Goal: Information Seeking & Learning: Check status

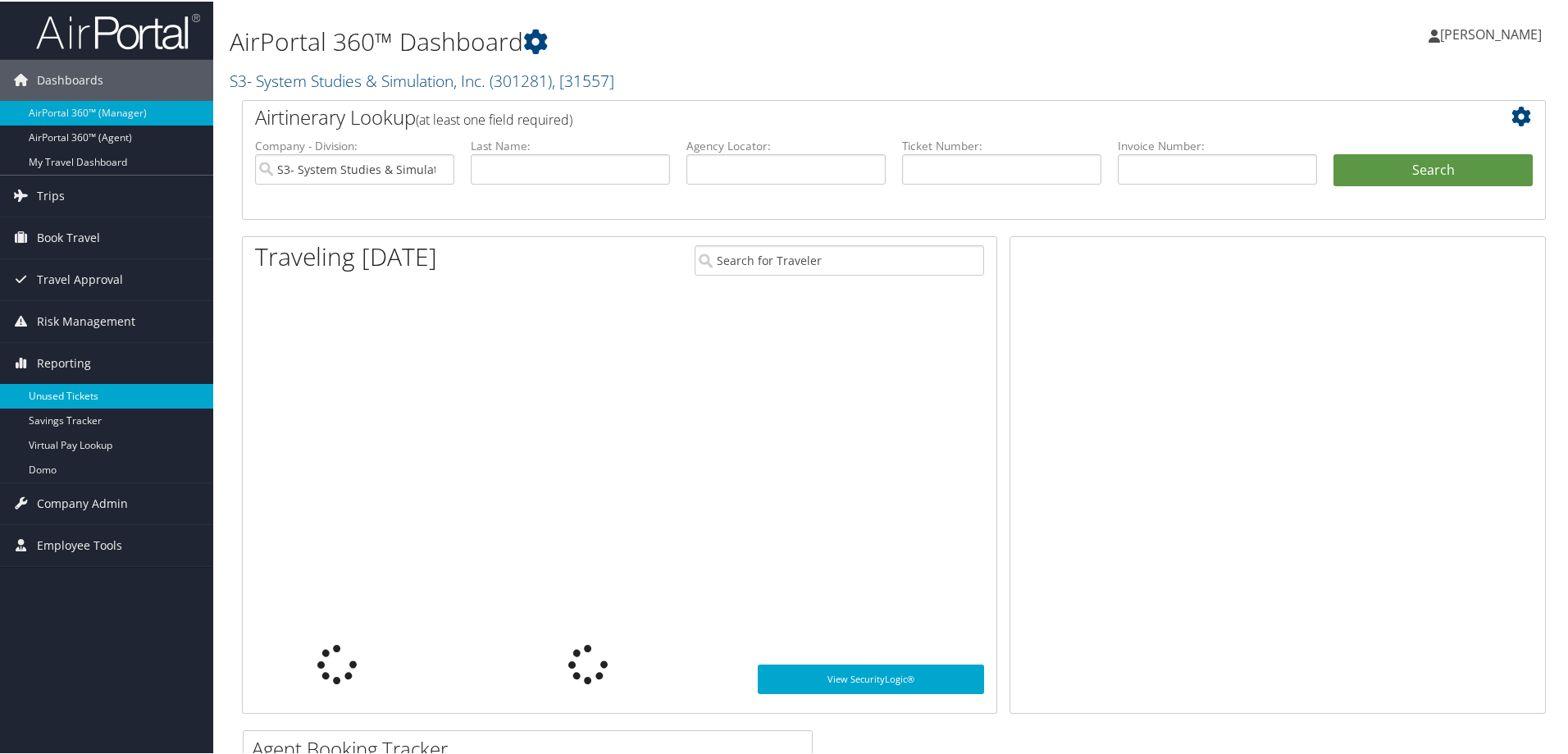
click at [99, 393] on link "Unused Tickets" at bounding box center [106, 394] width 213 height 25
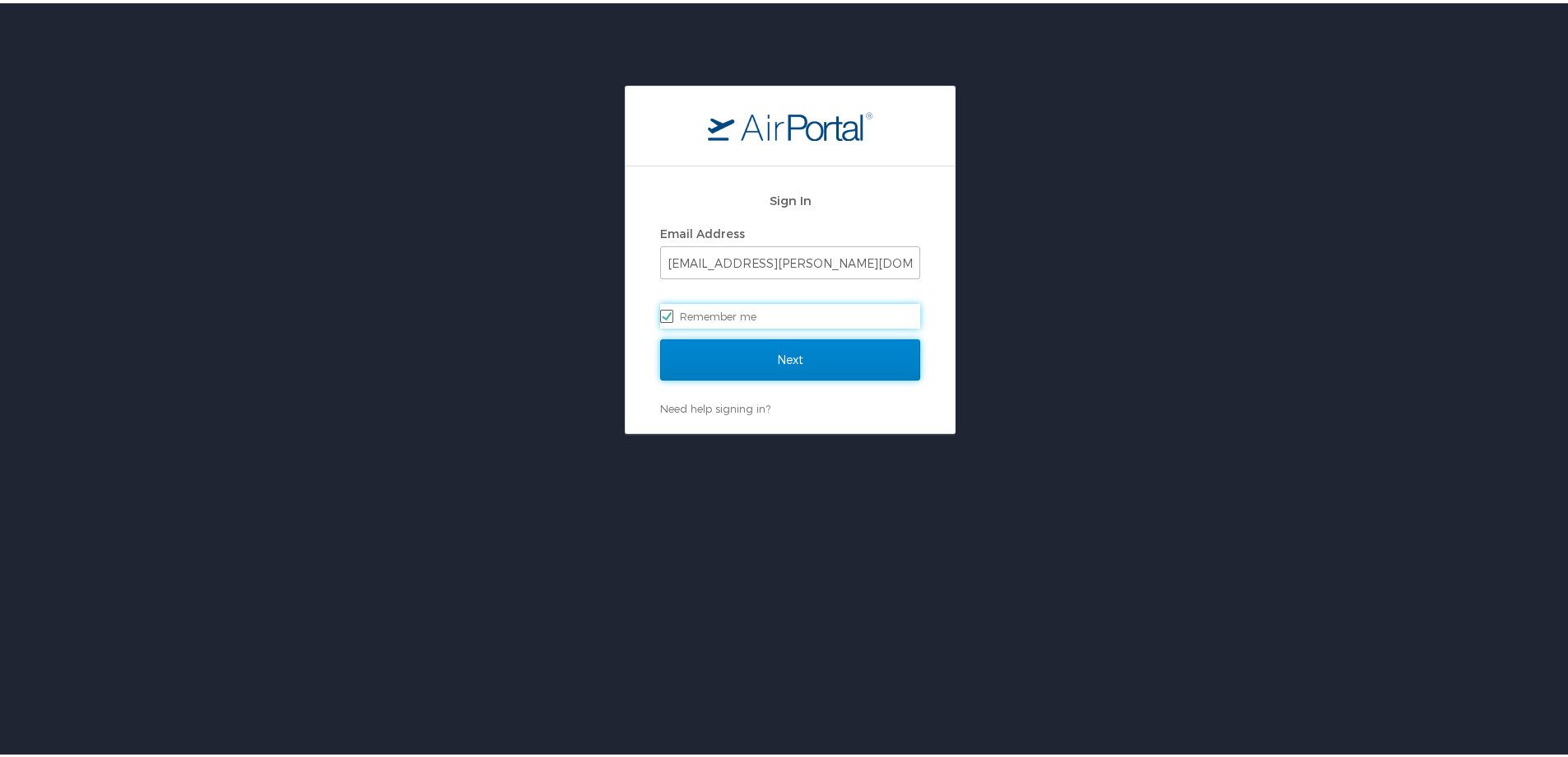
click at [769, 354] on input "Next" at bounding box center [790, 356] width 260 height 42
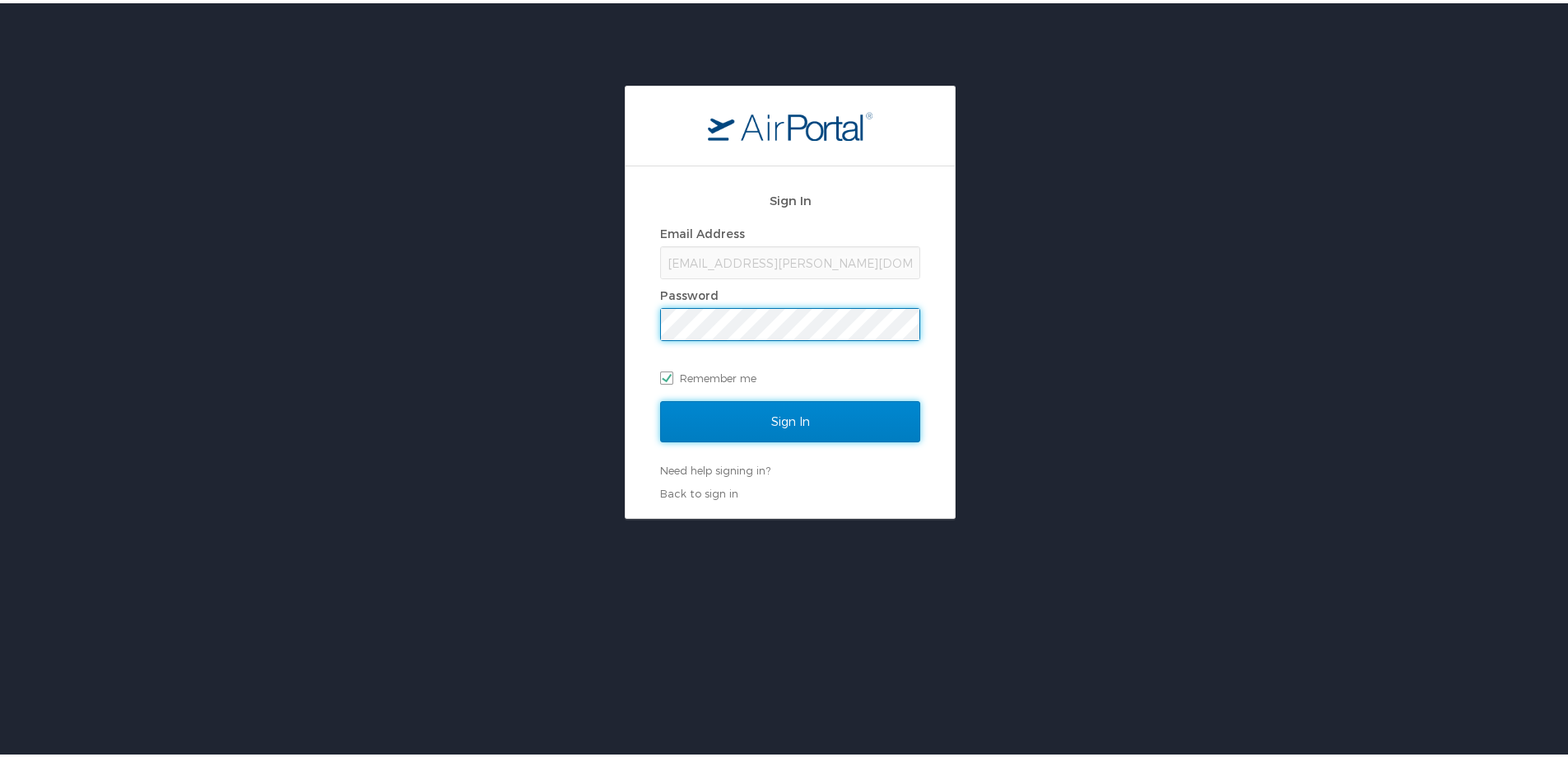
click at [836, 433] on input "Sign In" at bounding box center [790, 418] width 260 height 42
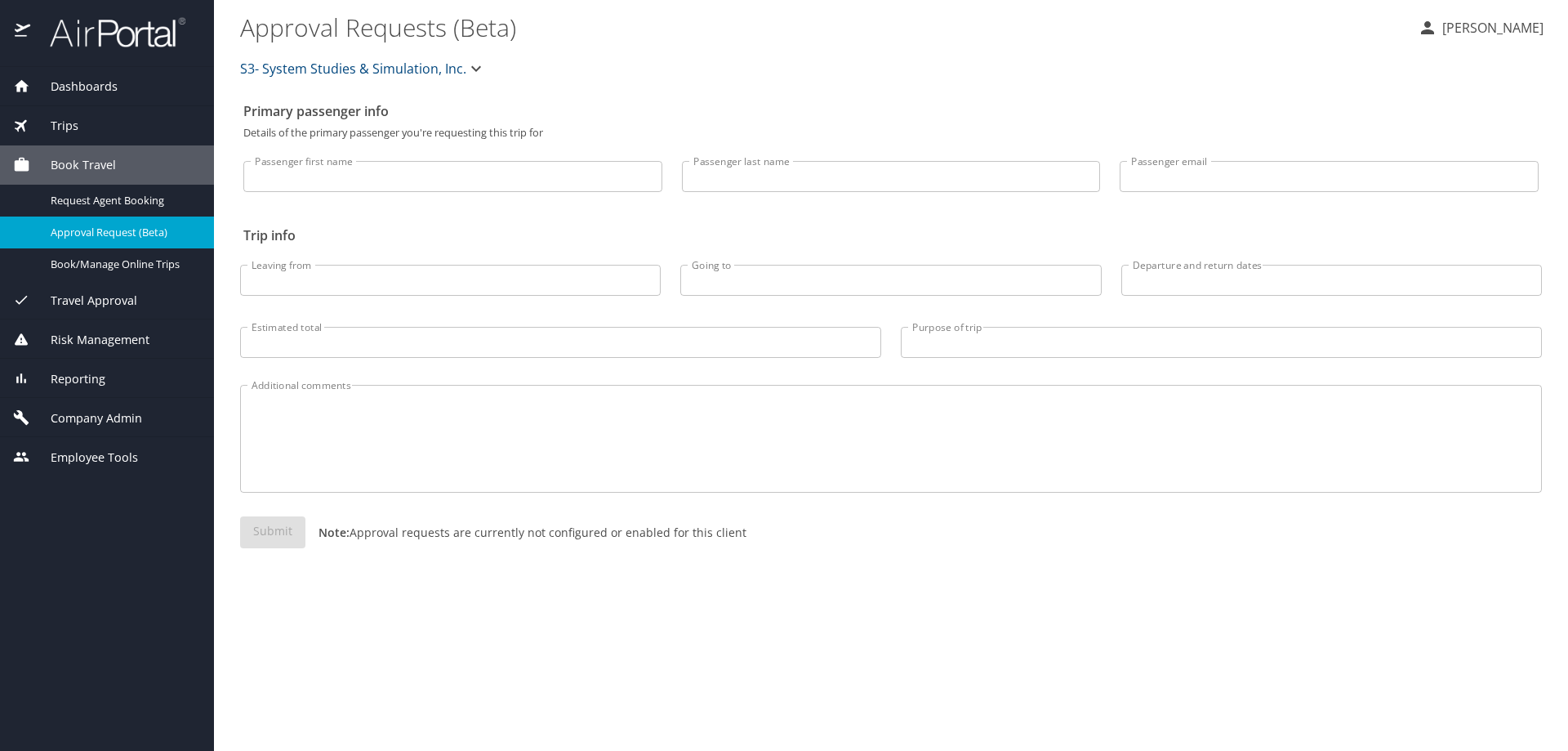
click at [84, 385] on span "Reporting" at bounding box center [67, 378] width 75 height 18
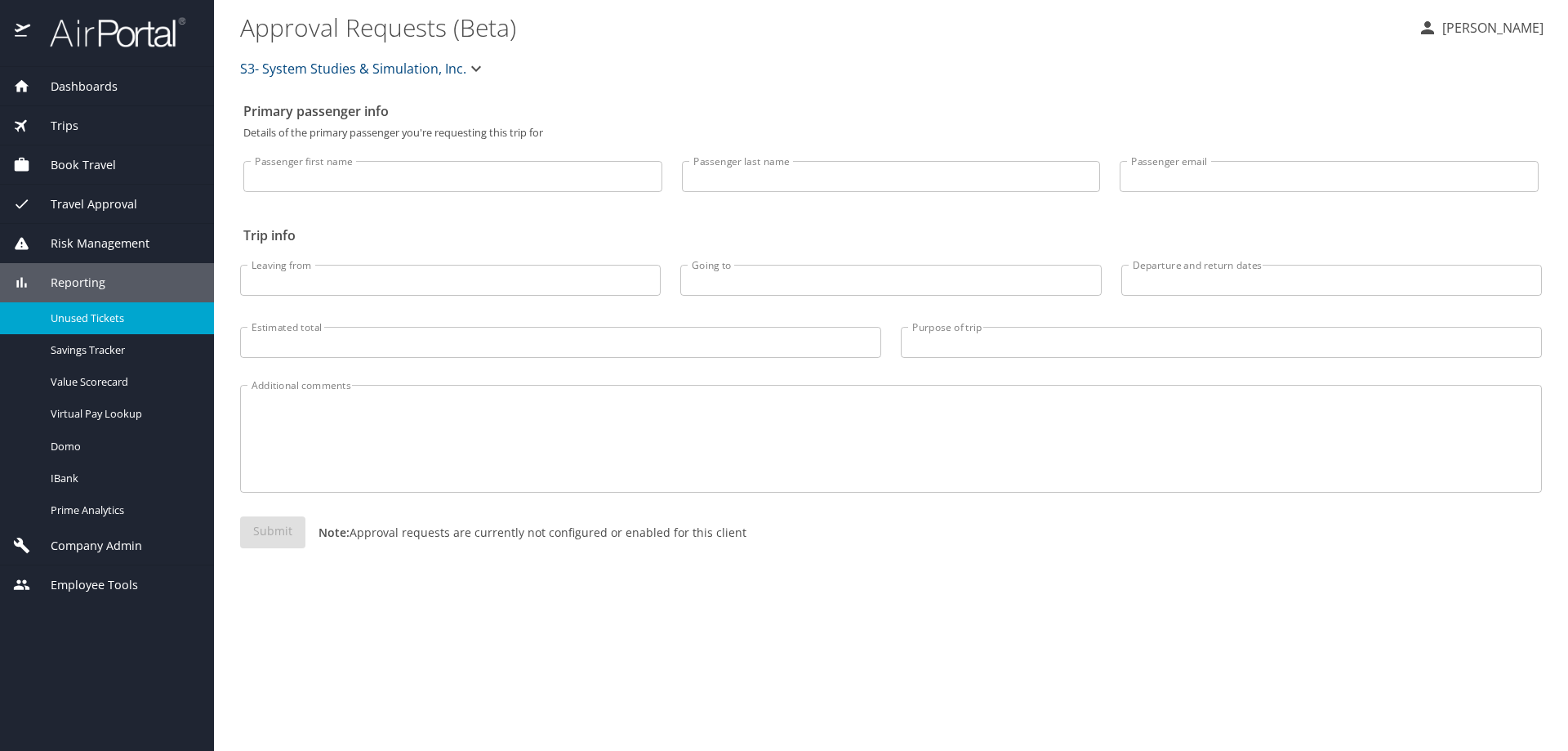
click at [86, 312] on span "Unused Tickets" at bounding box center [123, 318] width 144 height 15
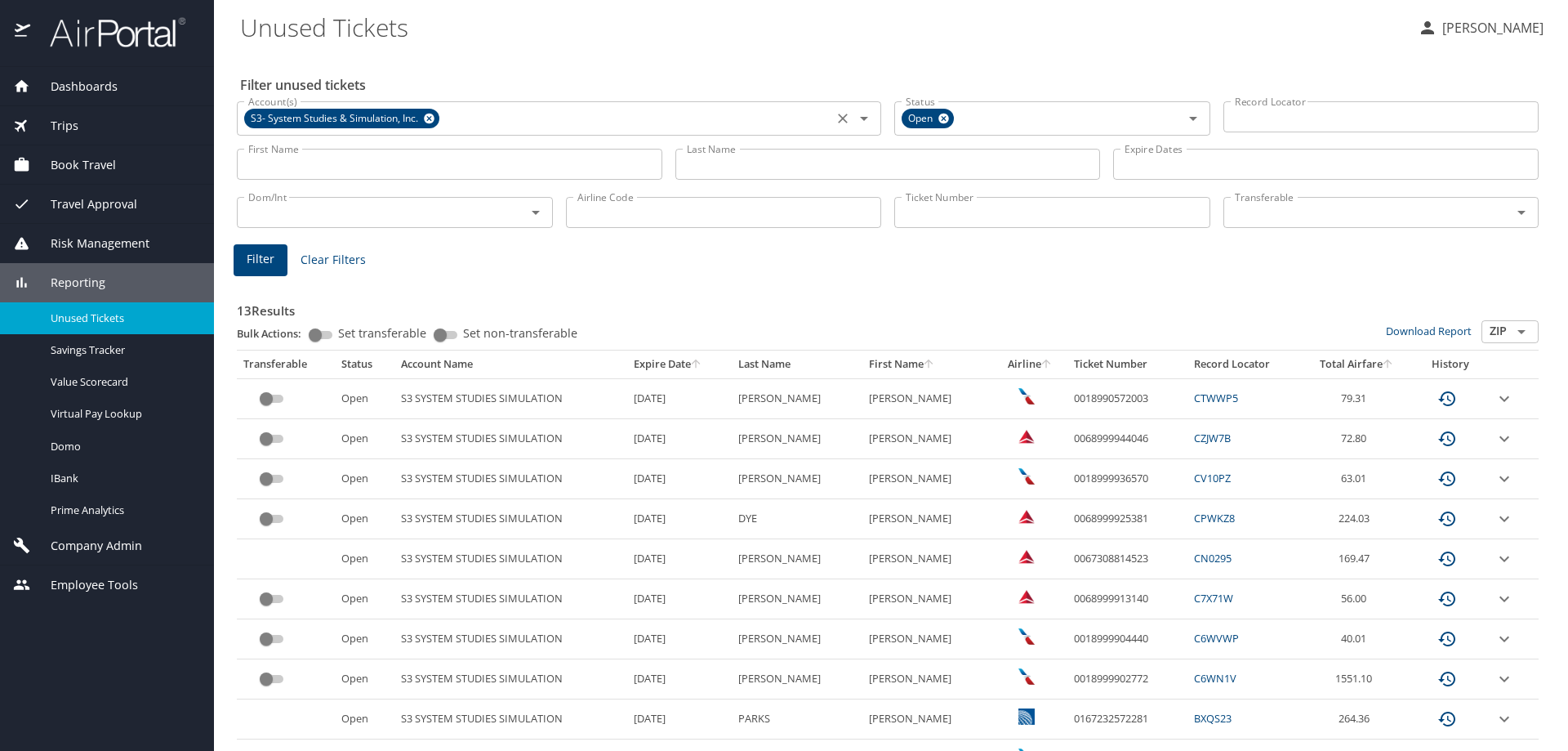
click at [429, 117] on icon at bounding box center [429, 118] width 12 height 18
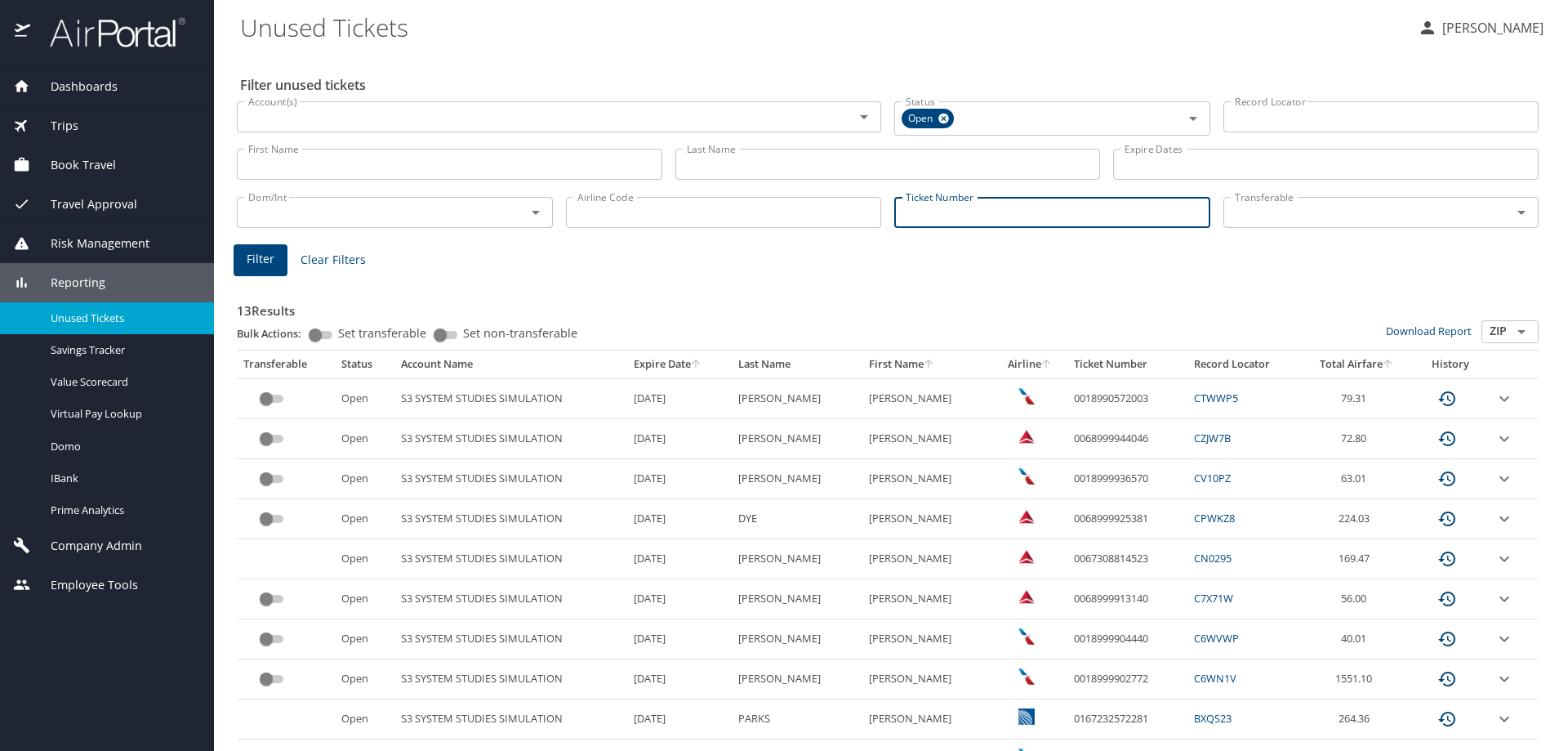
drag, startPoint x: 970, startPoint y: 213, endPoint x: 673, endPoint y: 58, distance: 335.0
click at [970, 213] on input "Ticket Number" at bounding box center [1051, 212] width 316 height 31
click at [961, 215] on input "Ticket Number" at bounding box center [1051, 212] width 316 height 31
click at [933, 216] on input "Ticket Number" at bounding box center [1051, 212] width 316 height 31
click at [1069, 212] on input "Ticket Number" at bounding box center [1051, 212] width 316 height 31
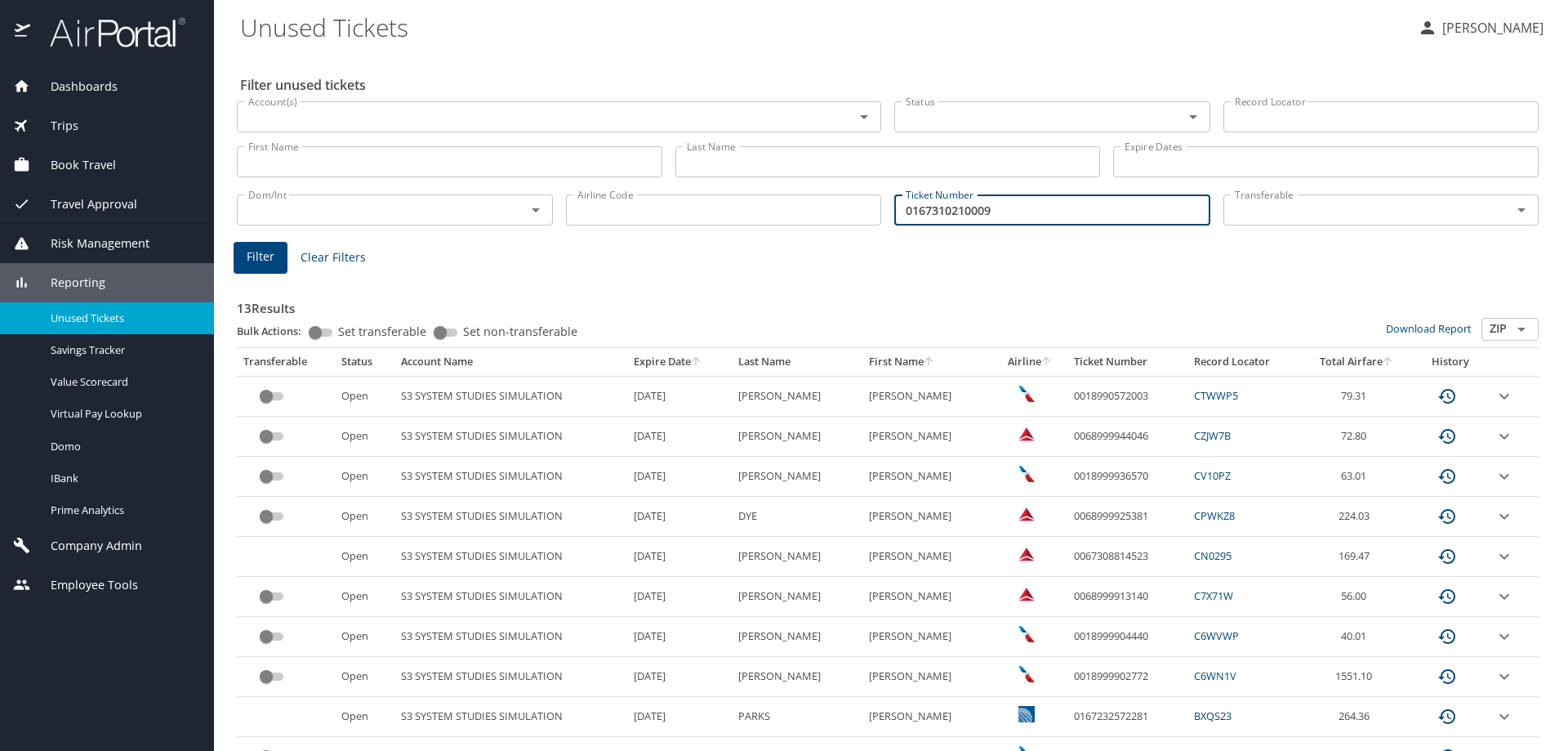
type input "0167310210009"
click at [255, 259] on span "Filter" at bounding box center [260, 256] width 28 height 20
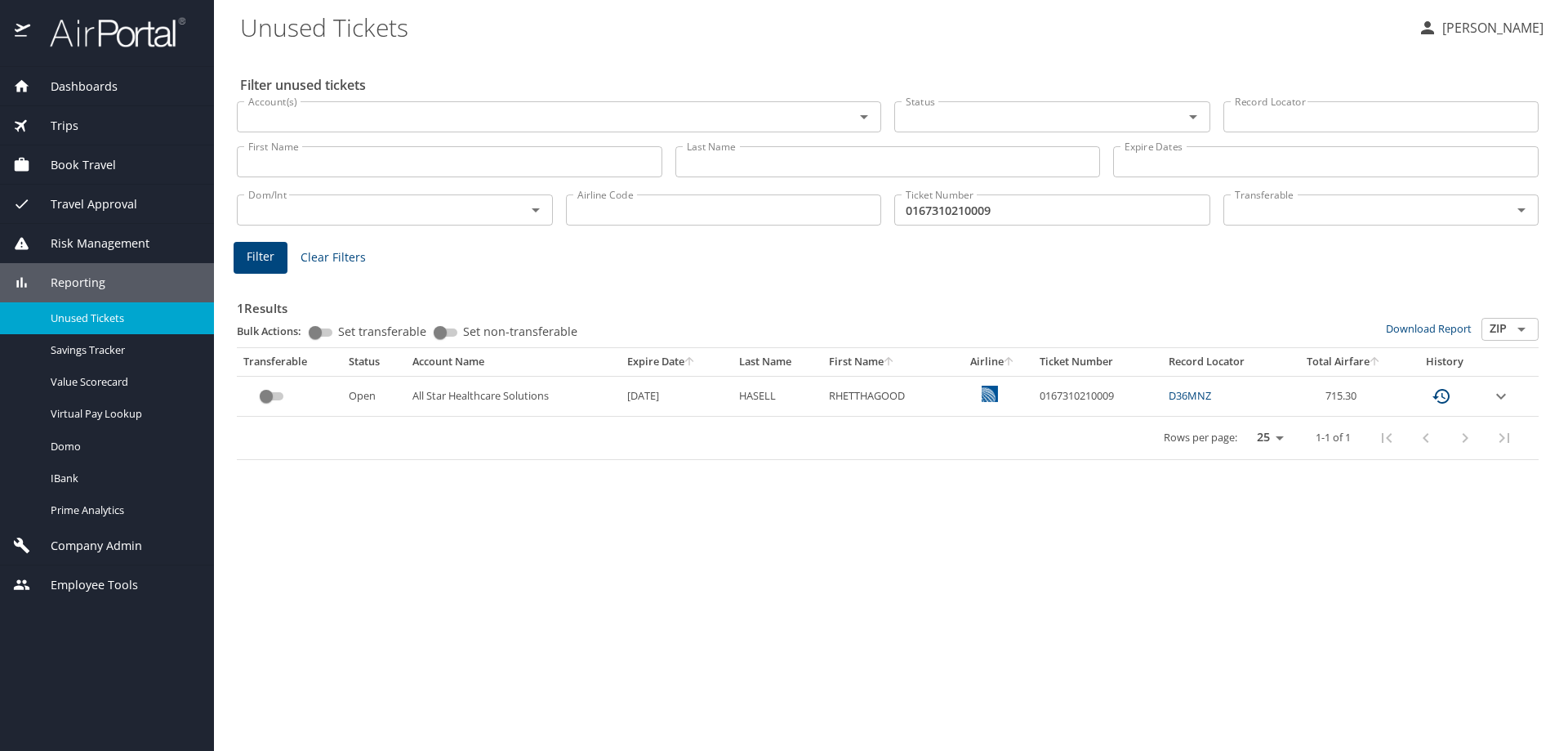
click at [1083, 391] on td "0167310210009" at bounding box center [1098, 396] width 129 height 40
drag, startPoint x: 1083, startPoint y: 391, endPoint x: 1135, endPoint y: 352, distance: 65.0
click at [1135, 351] on th "Ticket Number" at bounding box center [1098, 361] width 129 height 28
click at [780, 679] on div "Filter unused tickets Account(s) Account(s) Status Status Record Locator Record…" at bounding box center [891, 400] width 1302 height 698
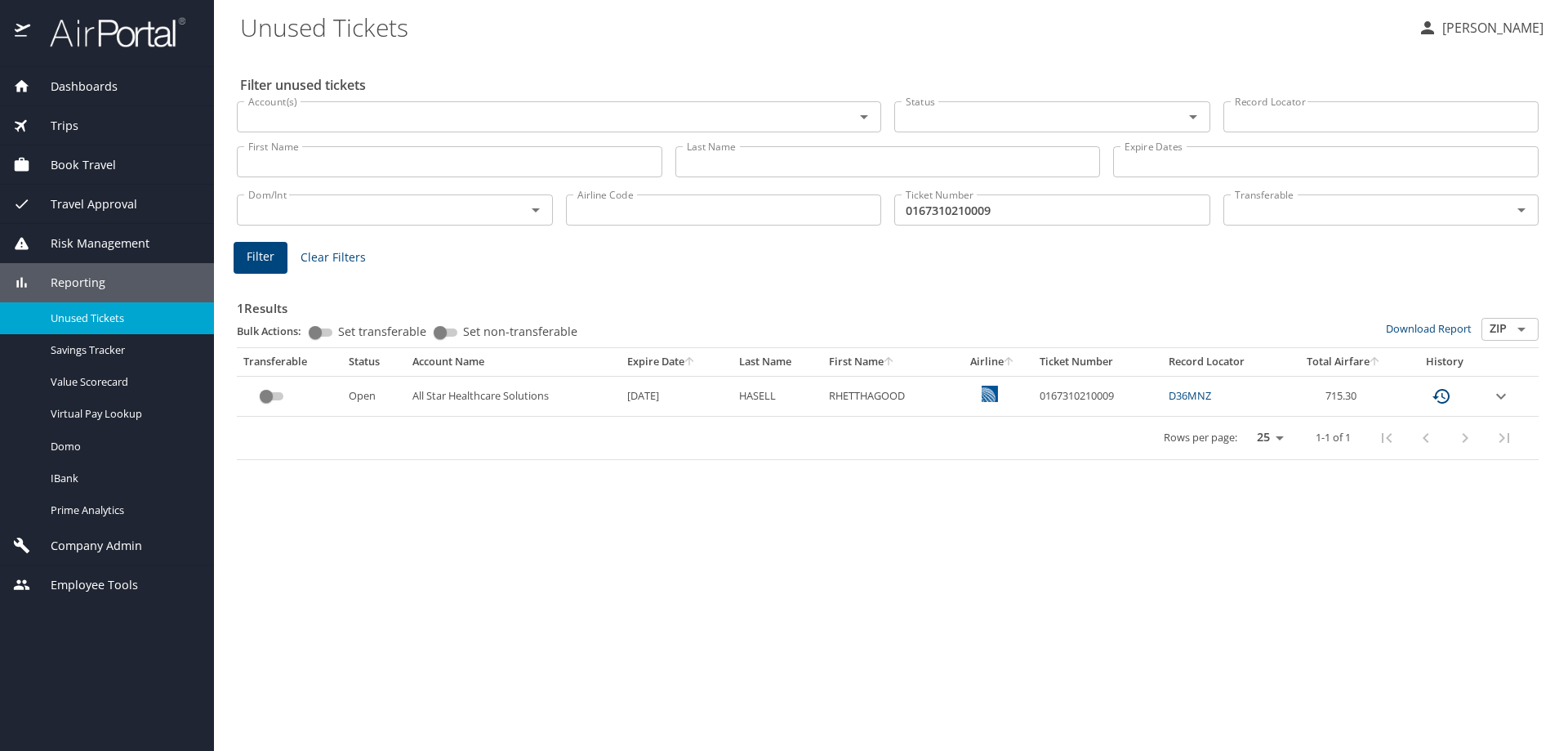
click at [1056, 404] on td "0167310210009" at bounding box center [1098, 396] width 129 height 40
click at [1058, 401] on td "0167310210009" at bounding box center [1098, 396] width 129 height 40
click at [1062, 389] on td "0167310210009" at bounding box center [1098, 396] width 129 height 40
click at [1062, 399] on td "0167310210009" at bounding box center [1098, 396] width 129 height 40
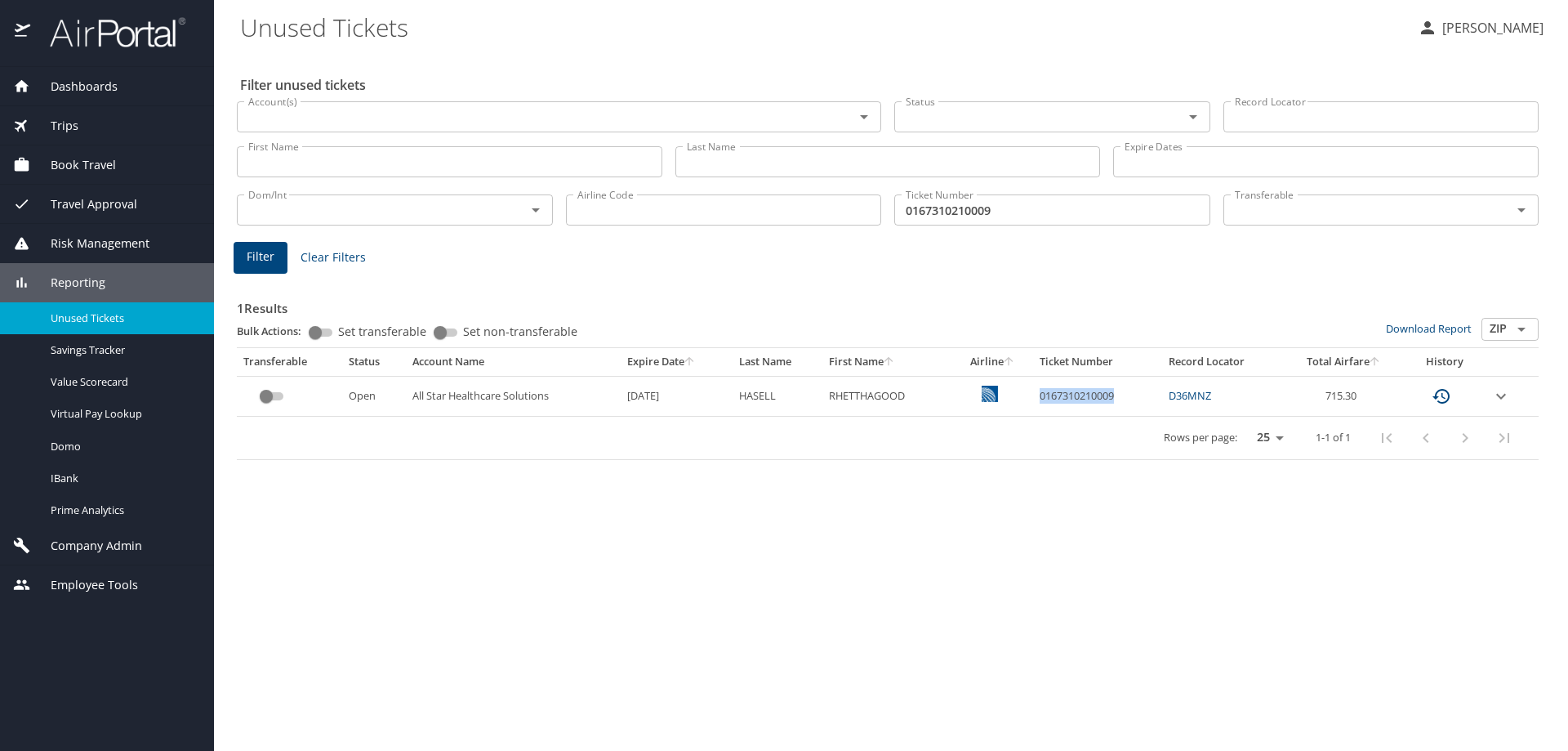
copy td "0167310210009"
drag, startPoint x: 1382, startPoint y: 276, endPoint x: 1409, endPoint y: 416, distance: 142.6
click at [1382, 276] on div "1 Results Bulk Actions: Set transferable Set non-transferable Download Report Z…" at bounding box center [888, 365] width 1315 height 203
click at [1058, 283] on div "1 Results Bulk Actions: Set transferable Set non-transferable Download Report Z…" at bounding box center [888, 368] width 1302 height 183
drag, startPoint x: 1351, startPoint y: 297, endPoint x: 1523, endPoint y: 285, distance: 172.4
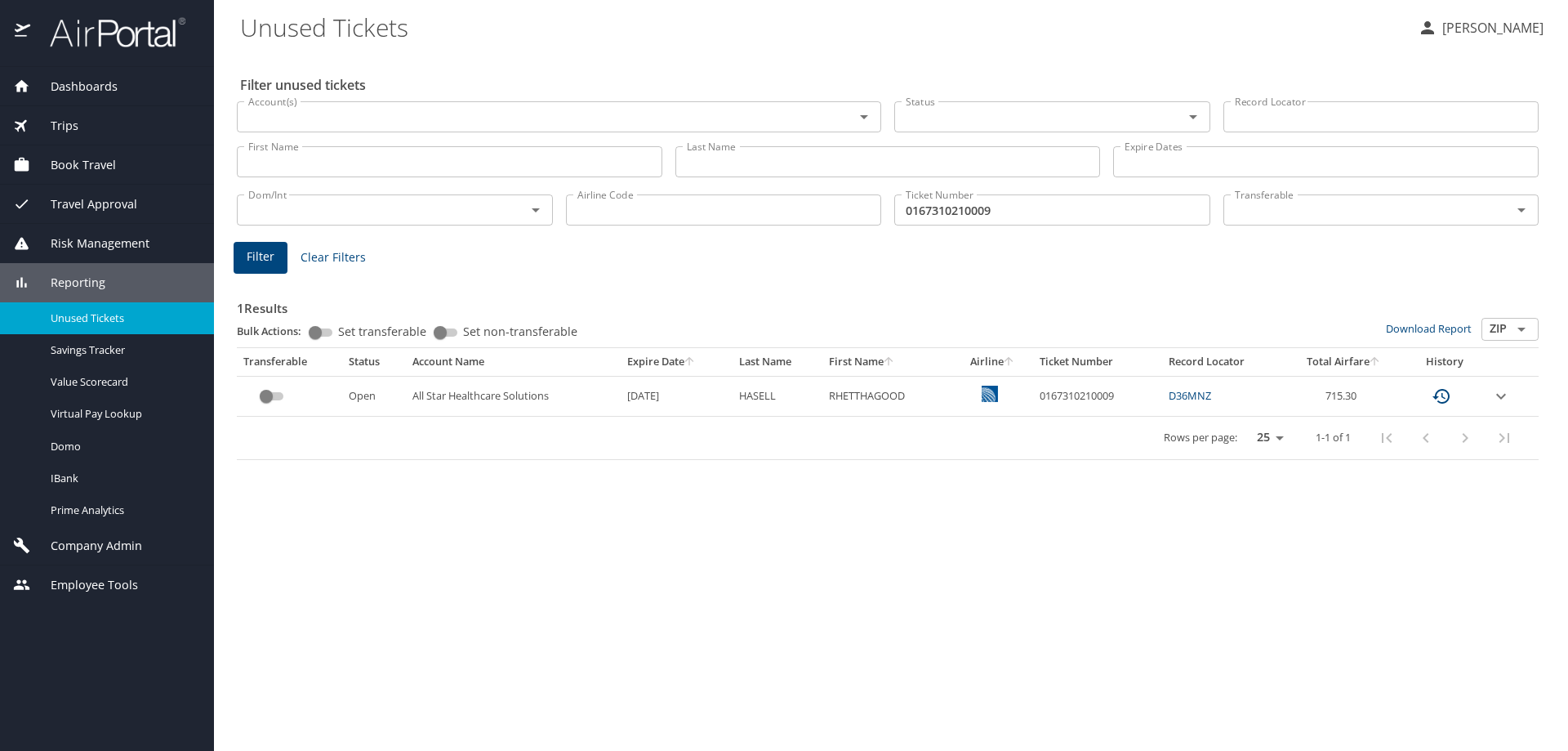
click at [1357, 295] on h3 "1 Results" at bounding box center [888, 303] width 1302 height 29
drag, startPoint x: 1320, startPoint y: 402, endPoint x: 1369, endPoint y: 403, distance: 49.0
click at [1369, 402] on td "715.30" at bounding box center [1343, 396] width 120 height 40
click at [1371, 403] on td "715.30" at bounding box center [1343, 396] width 120 height 40
click at [1084, 390] on td "0167310210009" at bounding box center [1098, 396] width 129 height 40
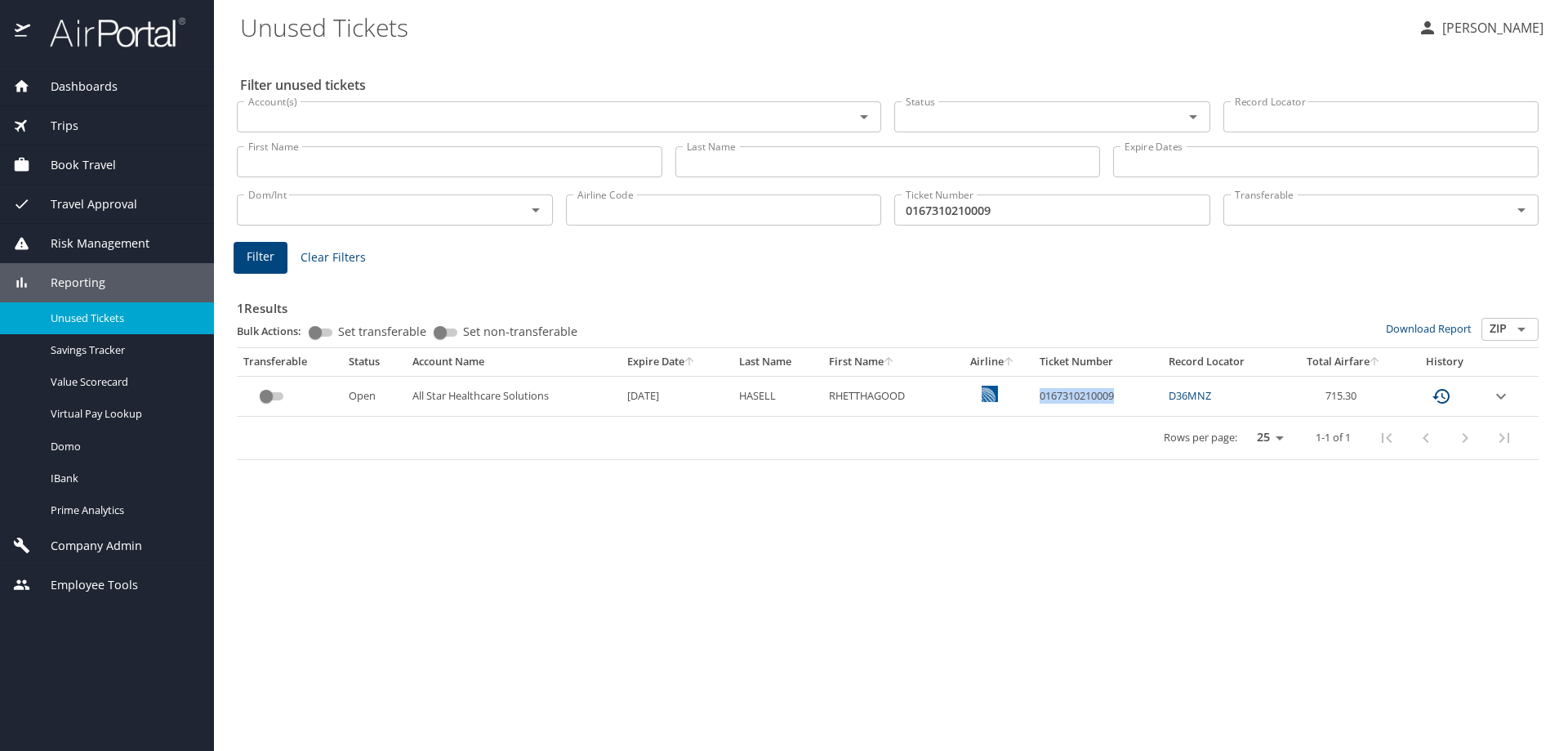
click at [1084, 390] on td "0167310210009" at bounding box center [1098, 396] width 129 height 40
copy td "0167310210009"
click at [1339, 254] on div "Filter Clear Filters" at bounding box center [887, 257] width 1309 height 32
click at [1050, 391] on td "0167310210009" at bounding box center [1098, 396] width 129 height 40
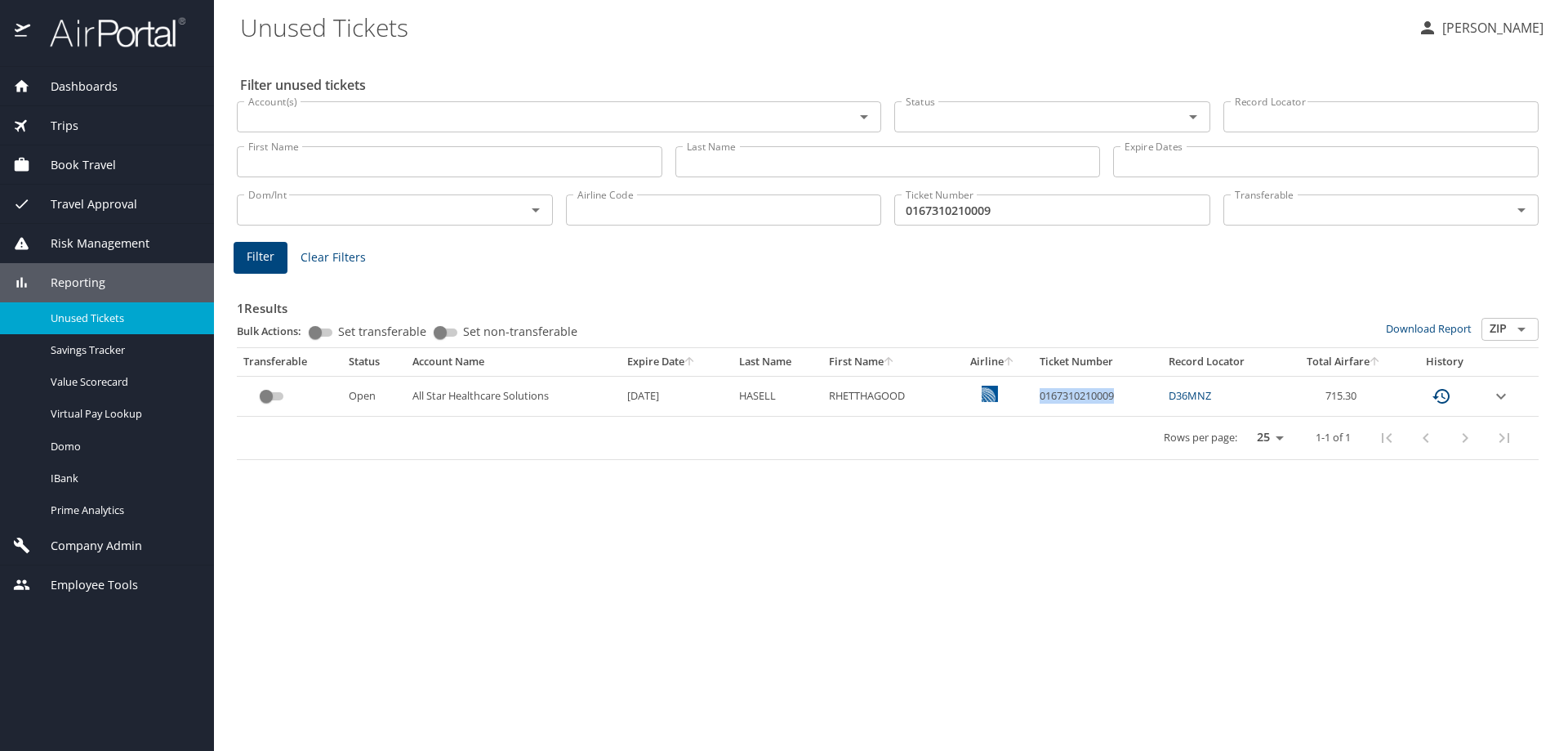
copy td "0167310210009"
click at [491, 284] on div "1 Results Bulk Actions: Set transferable Set non-transferable Download Report Z…" at bounding box center [888, 368] width 1302 height 183
drag, startPoint x: 1116, startPoint y: 396, endPoint x: 1041, endPoint y: 391, distance: 75.2
click at [1041, 391] on td "0167310210009" at bounding box center [1098, 396] width 129 height 40
copy td "0167310210009"
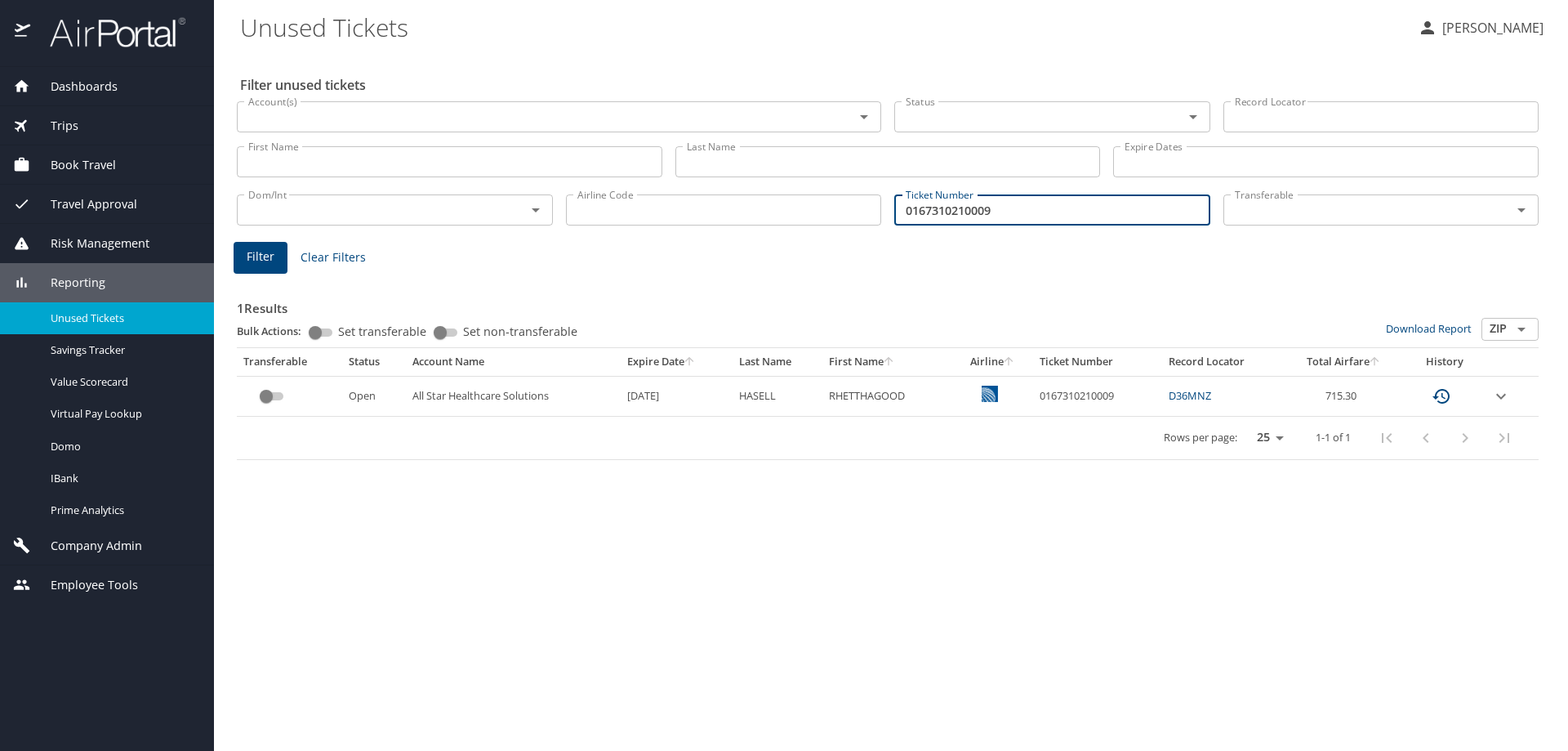
click at [970, 207] on input "0167310210009" at bounding box center [1051, 209] width 316 height 31
click at [615, 696] on div "Filter unused tickets Account(s) Account(s) Status Status Record Locator Record…" at bounding box center [891, 400] width 1302 height 698
click at [1080, 395] on td "0167310210009" at bounding box center [1098, 396] width 129 height 40
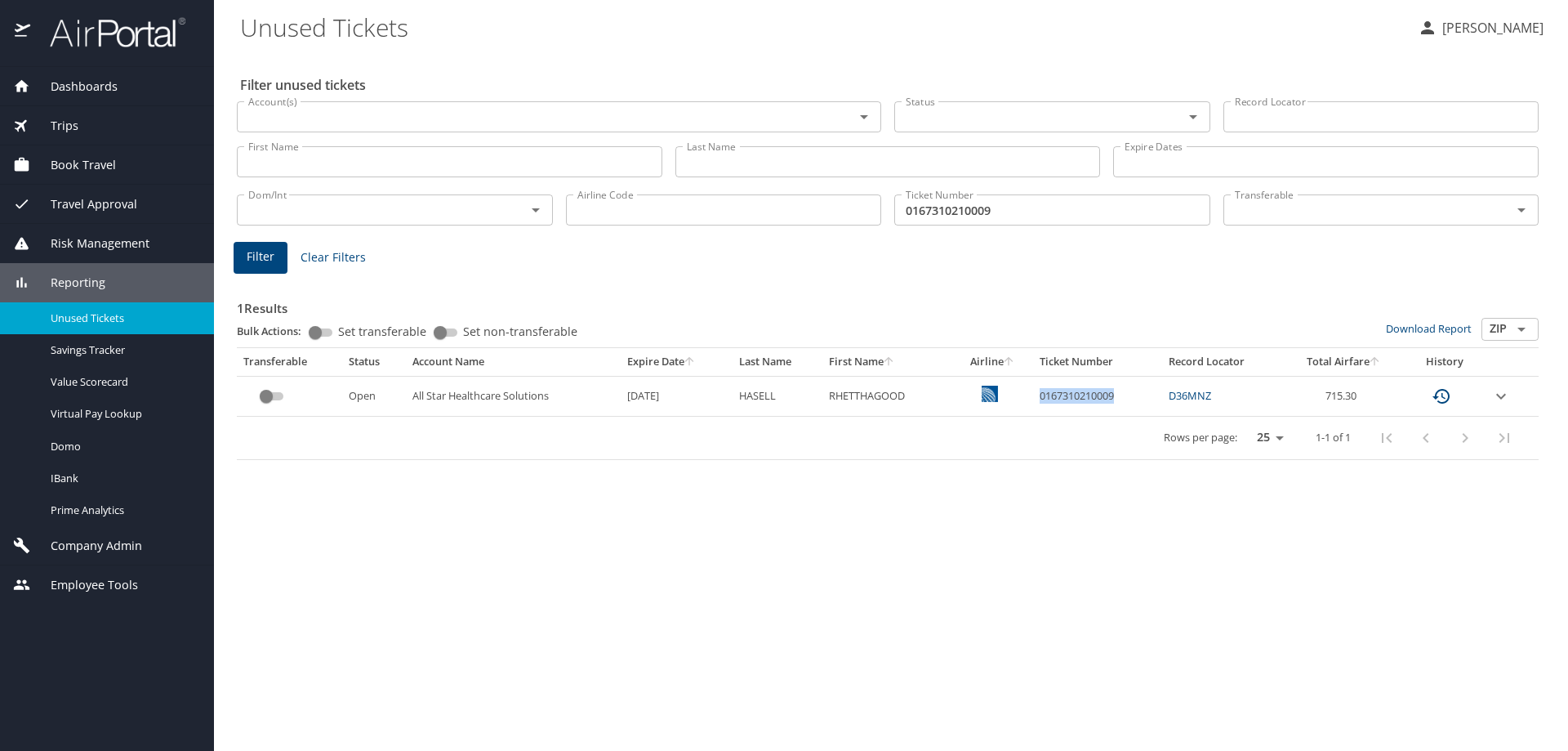
copy td "0167310210009"
click at [1413, 287] on div "1 Results Bulk Actions: Set transferable Set non-transferable Download Report Z…" at bounding box center [888, 368] width 1302 height 183
click at [980, 205] on input "0167310210009" at bounding box center [1051, 209] width 316 height 31
click at [980, 203] on input "0167310210009" at bounding box center [1051, 209] width 316 height 31
drag, startPoint x: 980, startPoint y: 208, endPoint x: 954, endPoint y: 210, distance: 26.1
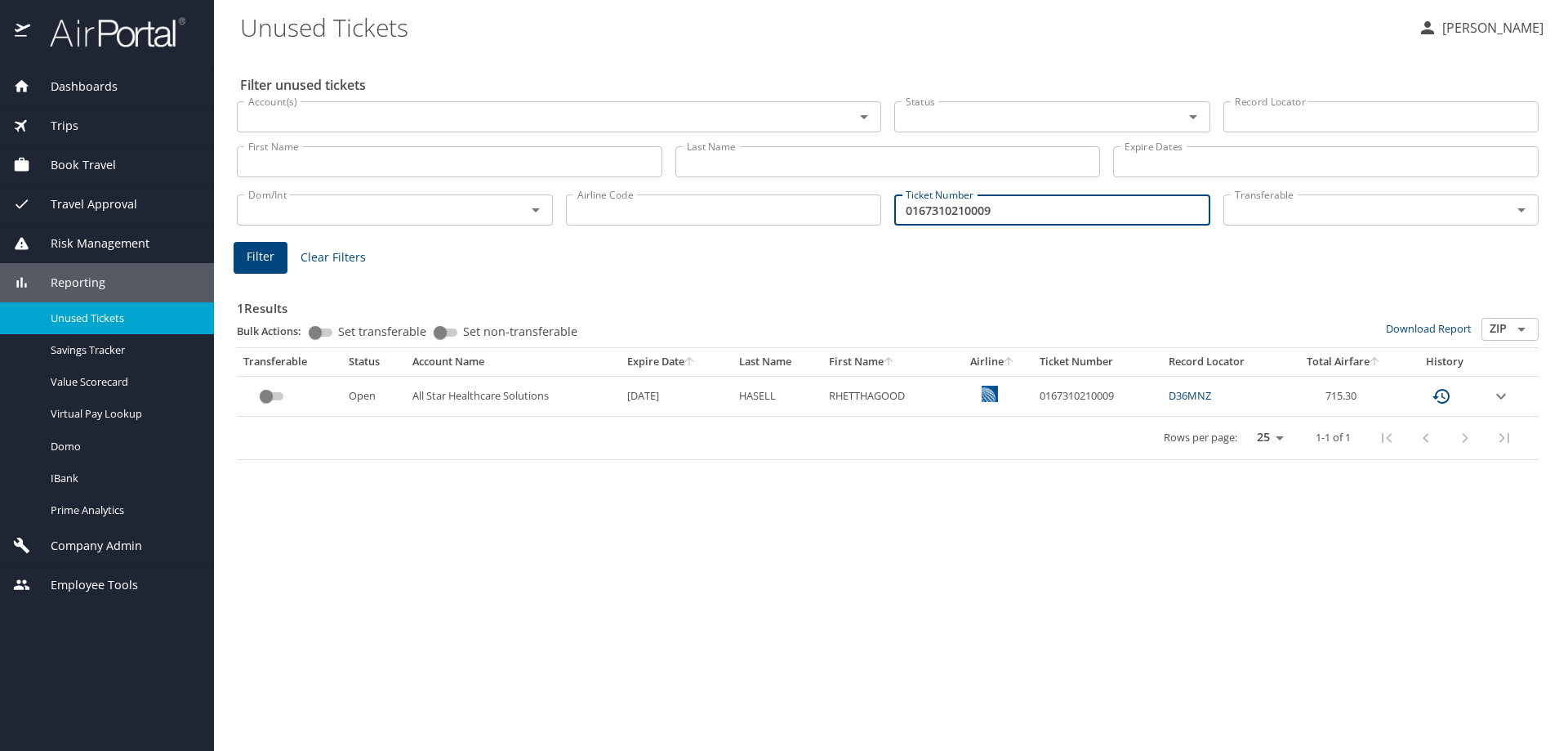
click at [954, 214] on input "0167310210009" at bounding box center [1051, 209] width 316 height 31
click at [954, 210] on input "0167310210009" at bounding box center [1051, 209] width 316 height 31
click at [1458, 249] on div "Filter Clear Filters" at bounding box center [887, 257] width 1309 height 32
click at [987, 210] on input "0167310210009" at bounding box center [1051, 209] width 316 height 31
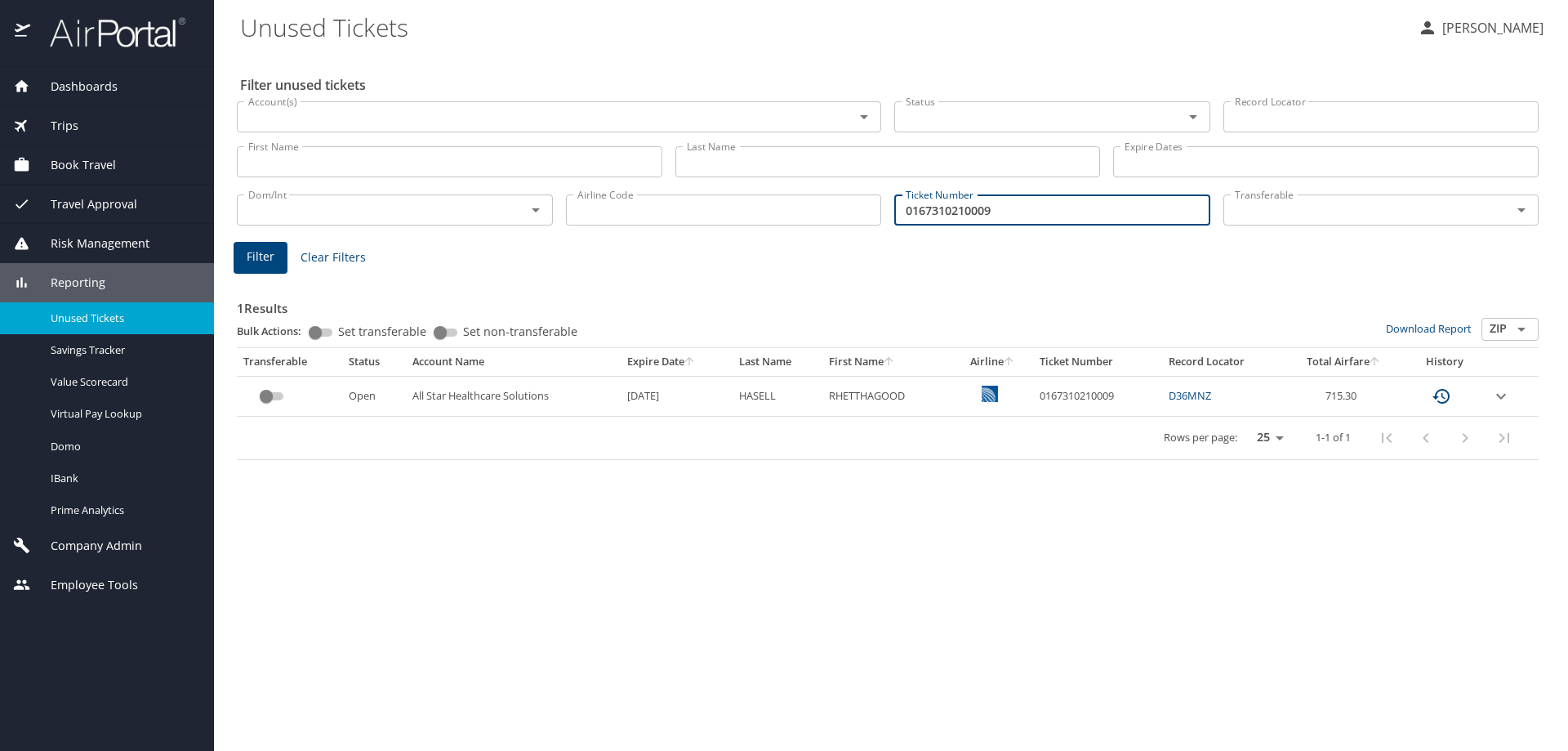
click at [987, 210] on input "0167310210009" at bounding box center [1051, 209] width 316 height 31
click at [814, 642] on div "Filter unused tickets Account(s) Account(s) Status Status Record Locator Record…" at bounding box center [891, 400] width 1302 height 698
click at [1375, 47] on Tickets "Unused Tickets" at bounding box center [822, 27] width 1165 height 51
click at [1000, 216] on input "0167310210009" at bounding box center [1051, 209] width 316 height 31
click at [1000, 214] on input "0167310210009" at bounding box center [1051, 209] width 316 height 31
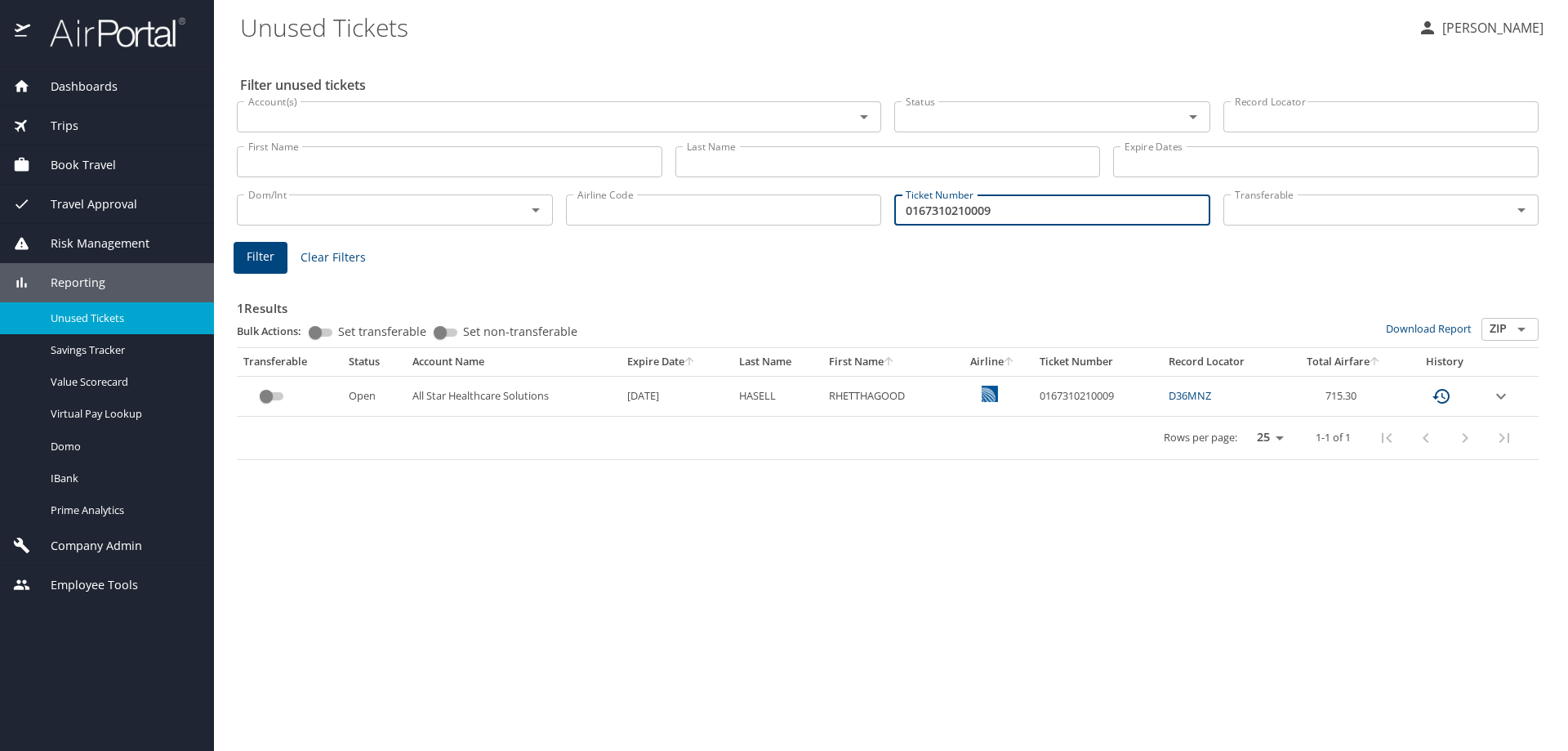
click at [981, 207] on input "0167310210009" at bounding box center [1051, 209] width 316 height 31
